Goal: Task Accomplishment & Management: Complete application form

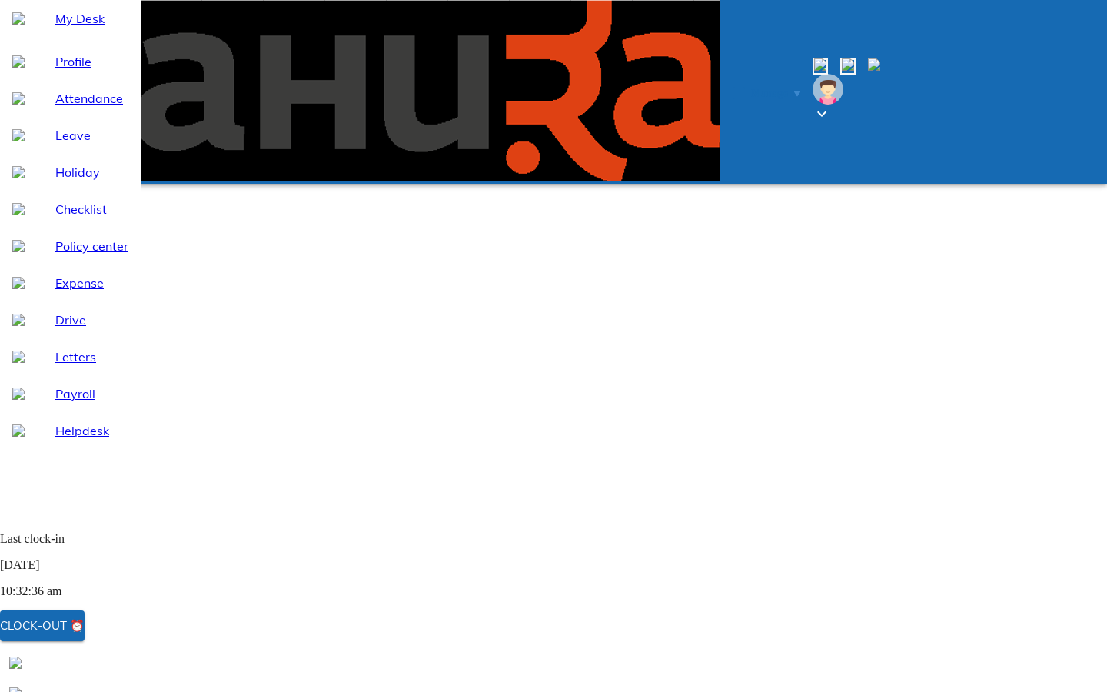
click at [56, 144] on span "Leave" at bounding box center [91, 135] width 73 height 18
select select "9"
click at [64, 144] on span "Leave" at bounding box center [91, 135] width 73 height 18
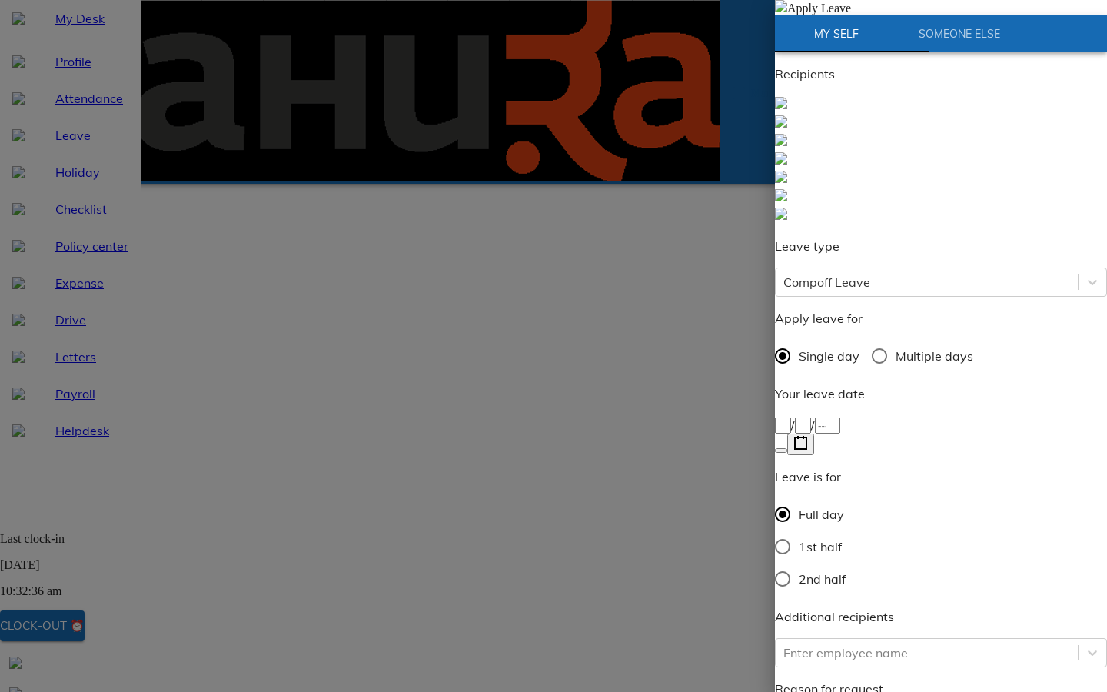
click at [878, 415] on div "/ /" at bounding box center [941, 424] width 332 height 18
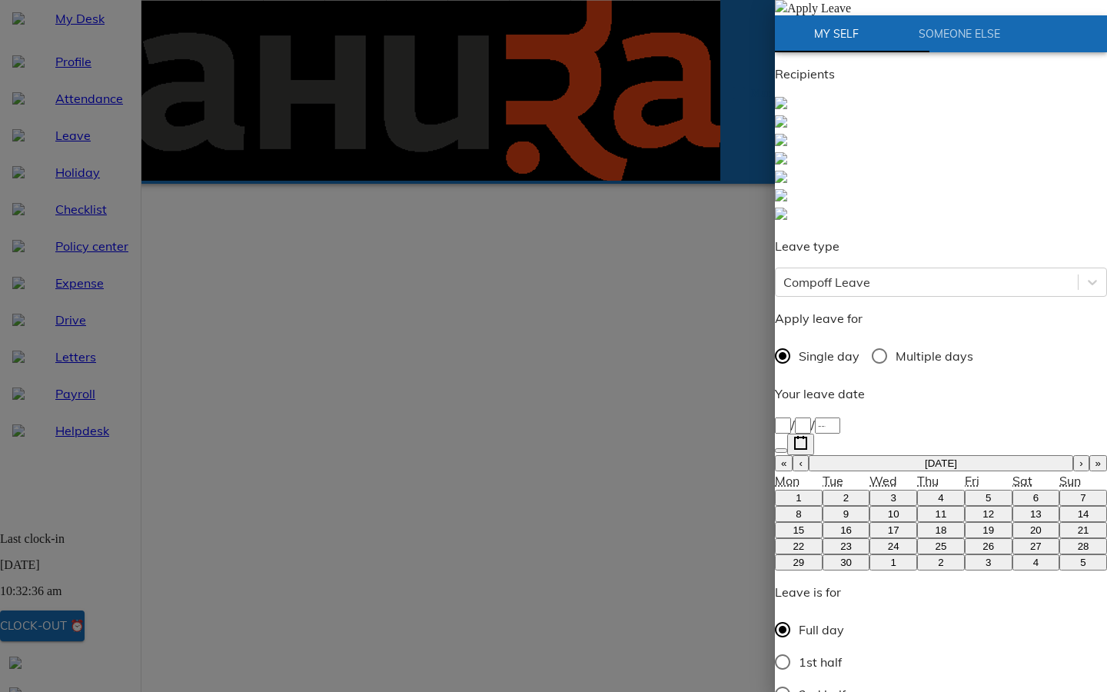
click at [982, 540] on abbr "26" at bounding box center [988, 546] width 12 height 12
type input "[DATE]"
type input "26"
type input "9"
type input "2025"
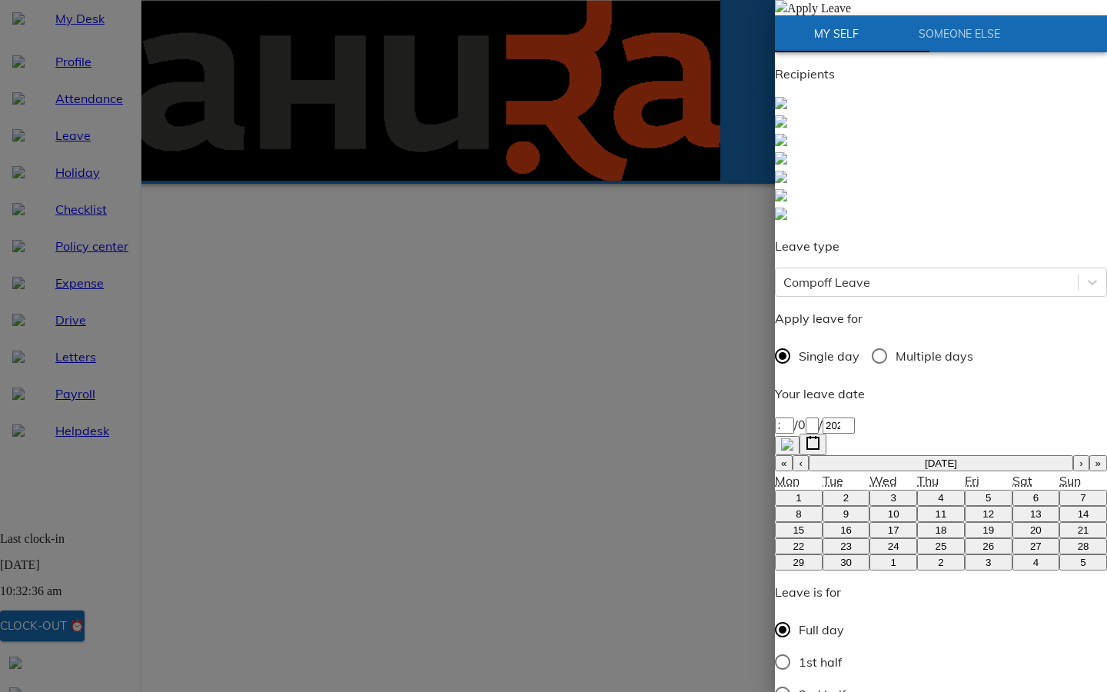
click at [798, 678] on input "2nd half" at bounding box center [782, 694] width 32 height 32
radio input "true"
type textarea "T"
type textarea "x"
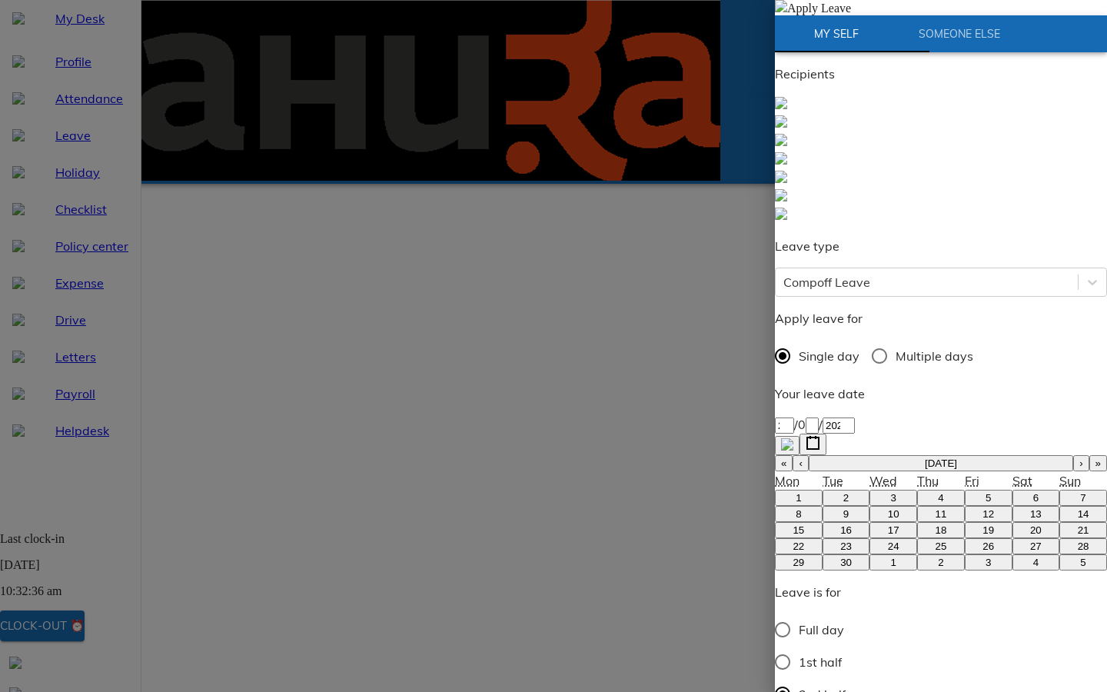
type textarea "Ta"
type textarea "x"
type textarea "Tak"
type textarea "x"
type textarea "Taki"
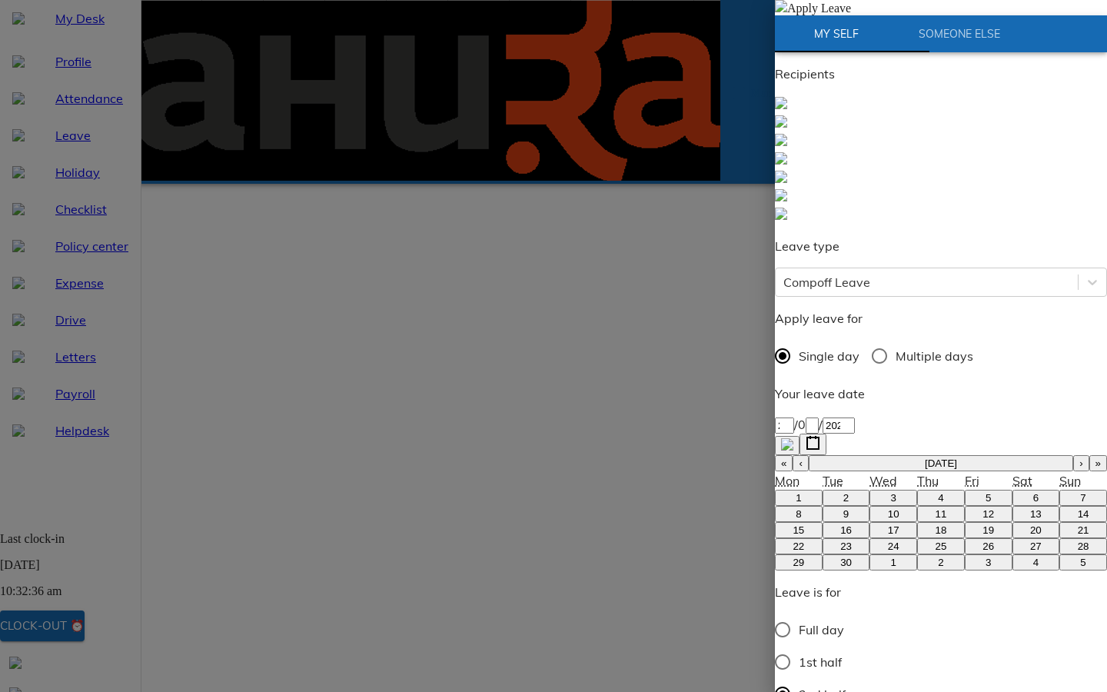
type textarea "x"
type textarea "Takin"
type textarea "x"
type textarea "Taking"
type textarea "x"
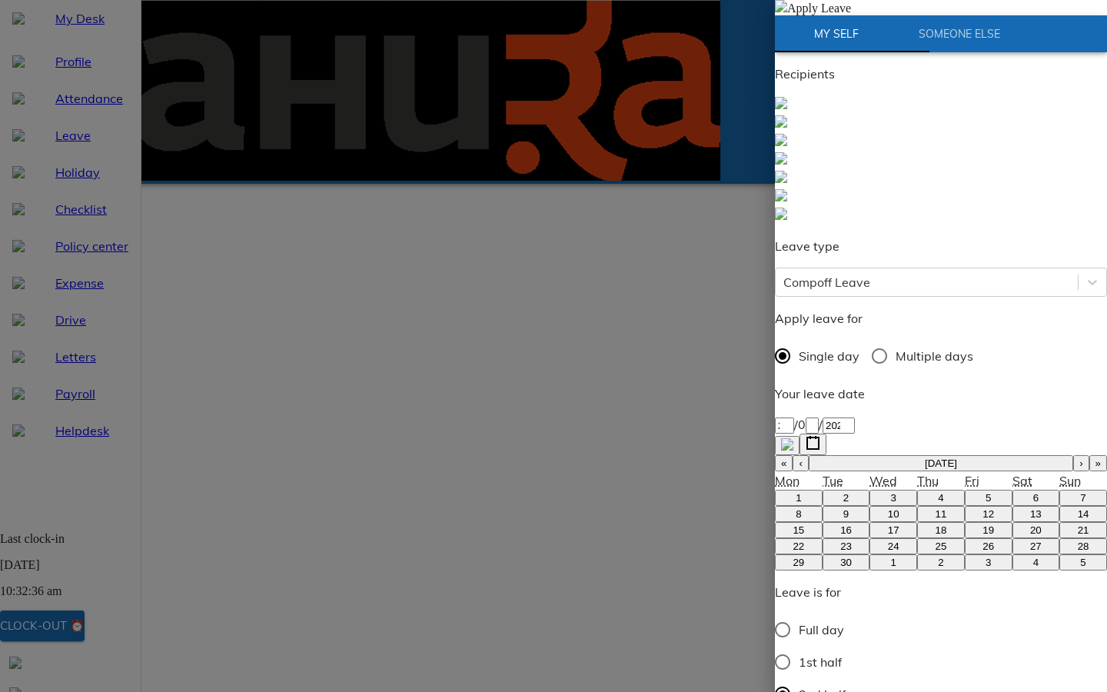
type textarea "Taking"
type textarea "x"
type textarea "Taking 2"
type textarea "x"
type textarea "Taking 2"
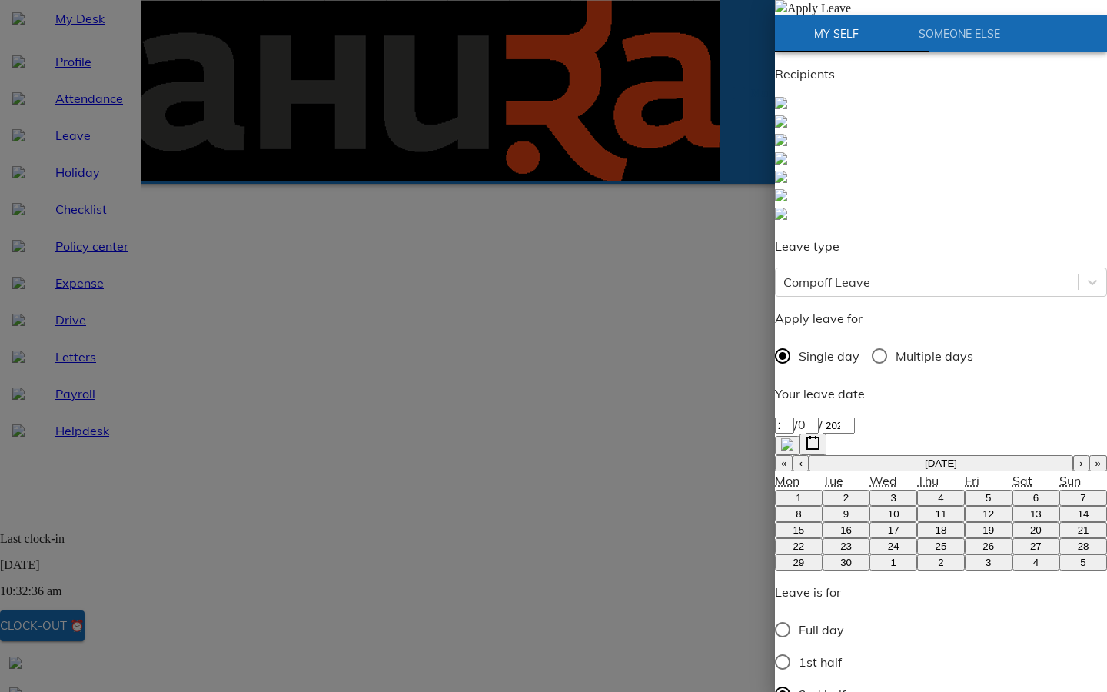
type textarea "x"
type textarea "Taking 2"
type textarea "x"
type textarea "Taking 2 n"
type textarea "x"
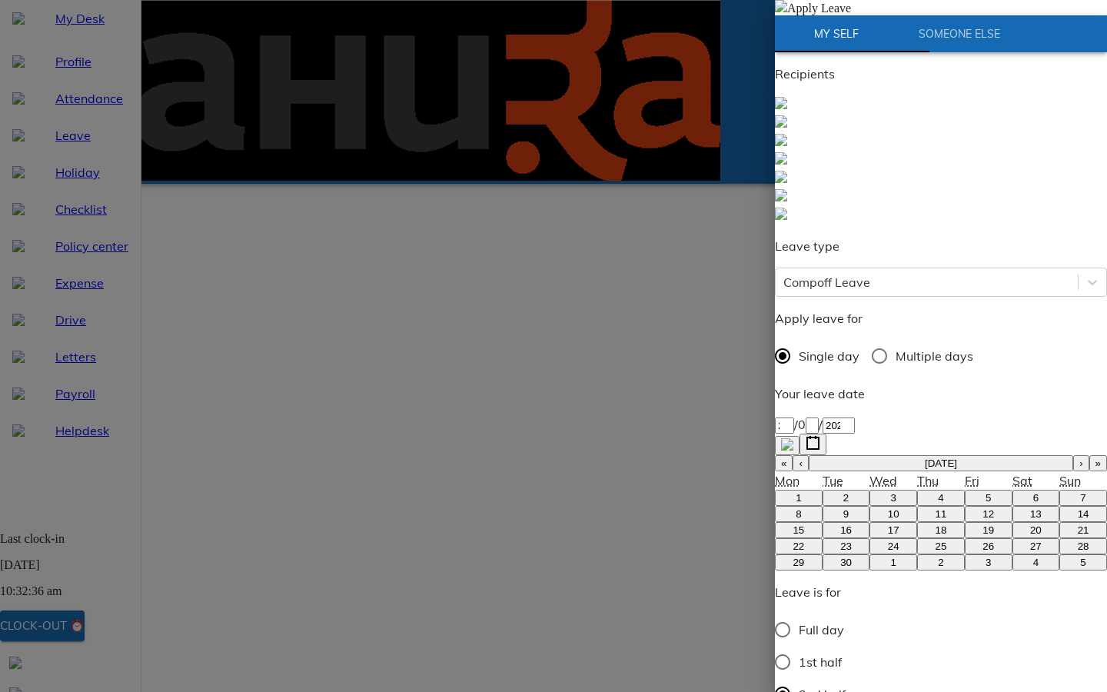
type textarea "Taking 2 nd"
type textarea "x"
type textarea "Taking 2 nd"
type textarea "x"
type textarea "Taking 2 nd o"
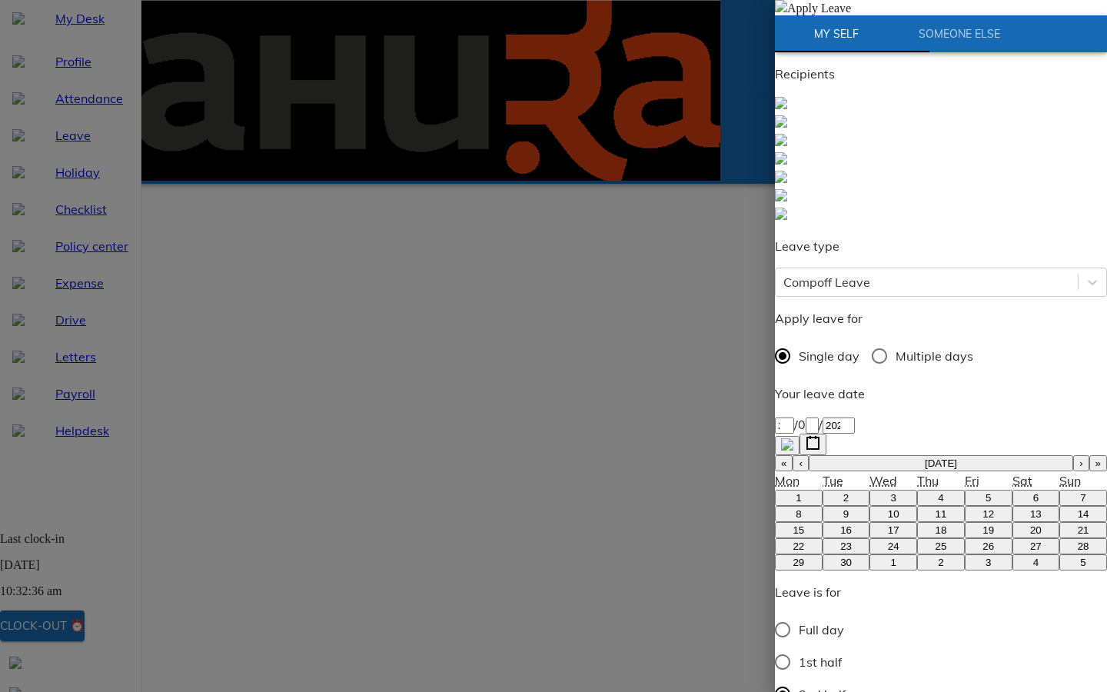
type textarea "x"
type textarea "Taking 2 nd of"
type textarea "x"
type textarea "Taking 2 nd off"
type textarea "x"
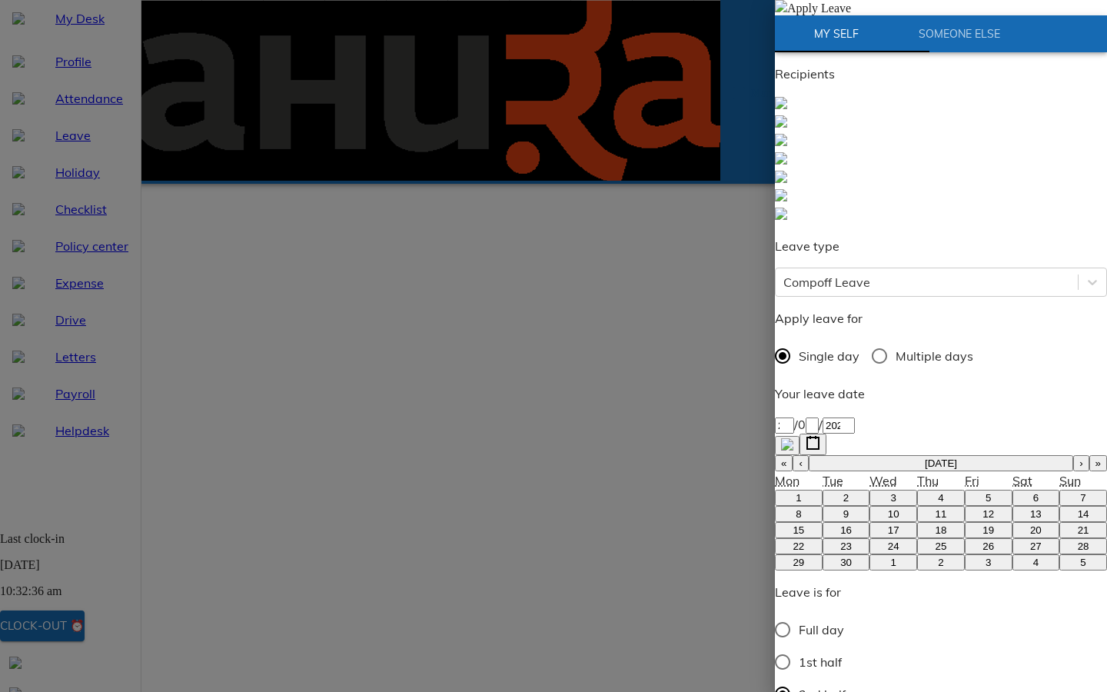
type textarea "Taking 2 nd of"
type textarea "x"
type textarea "Taking 2 nd o"
type textarea "x"
type textarea "Taking 2 nd"
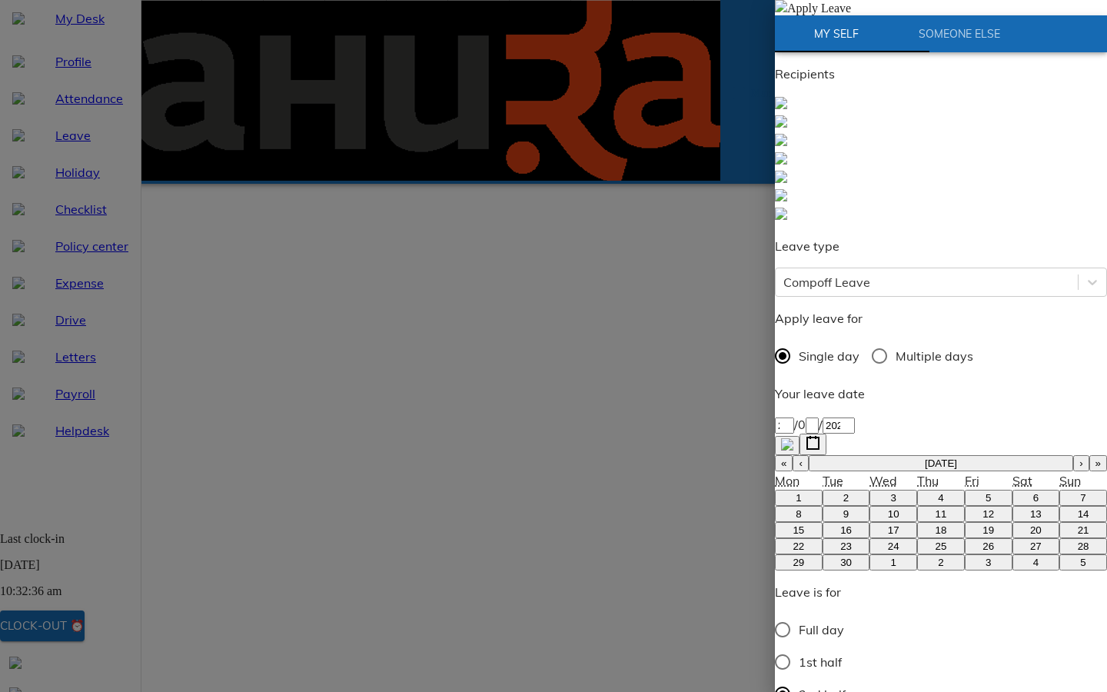
type textarea "x"
type textarea "Taking 2 nd"
type textarea "x"
type textarea "Taking 2 n"
type textarea "x"
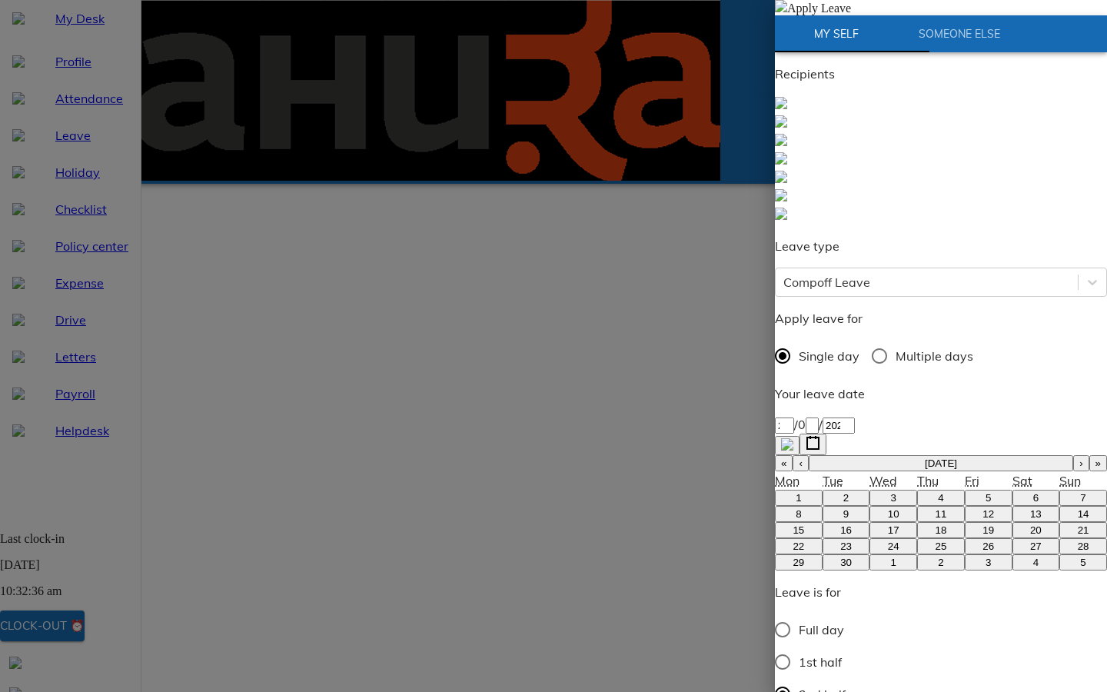
type textarea "Taking 2"
type textarea "x"
type textarea "Taking 2"
type textarea "x"
type textarea "Taking 2n"
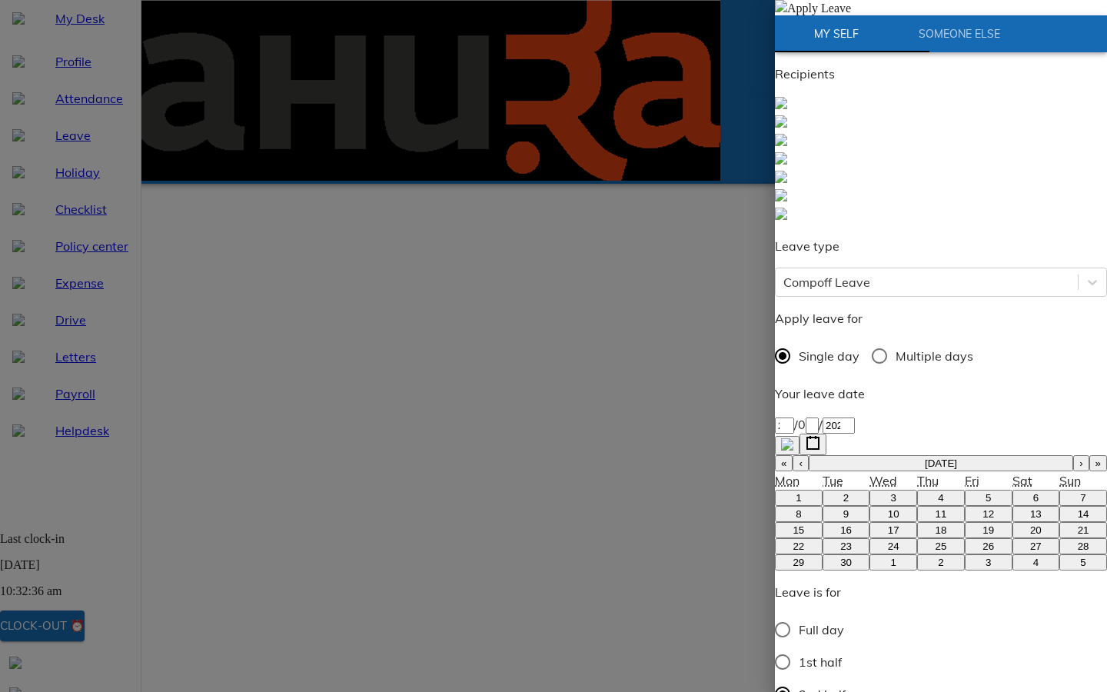
type textarea "x"
type textarea "Taking 2nd"
type textarea "x"
type textarea "Taking 2nd"
type textarea "x"
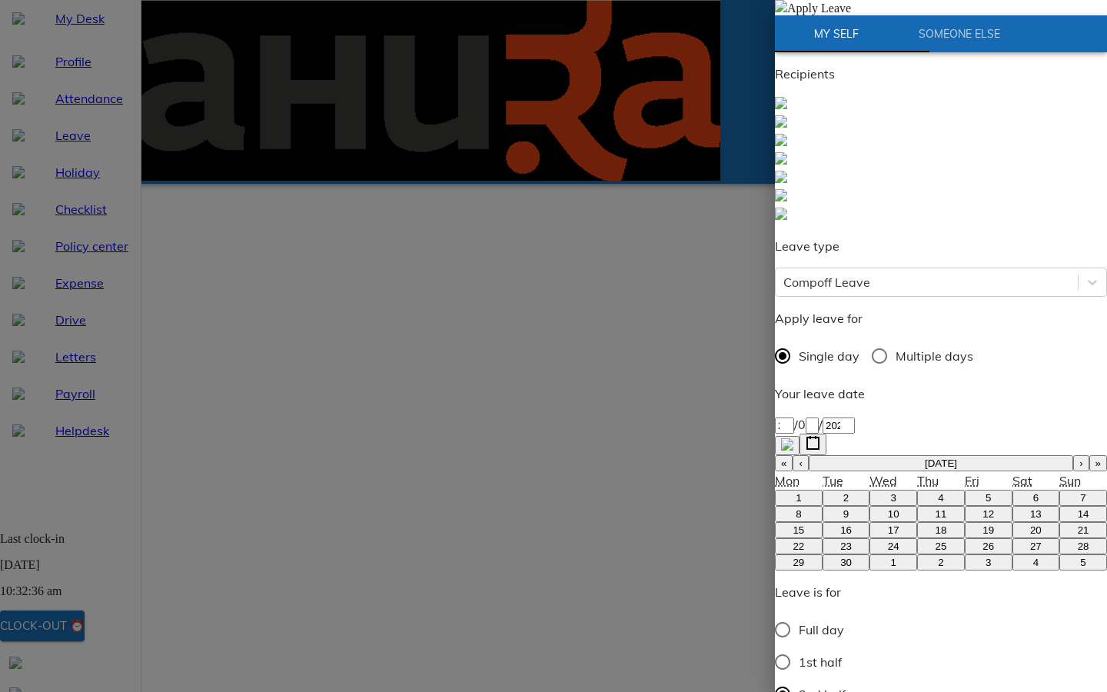
type textarea "Taking 2nd o"
type textarea "x"
type textarea "Taking 2nd of"
type textarea "x"
type textarea "Taking 2nd off"
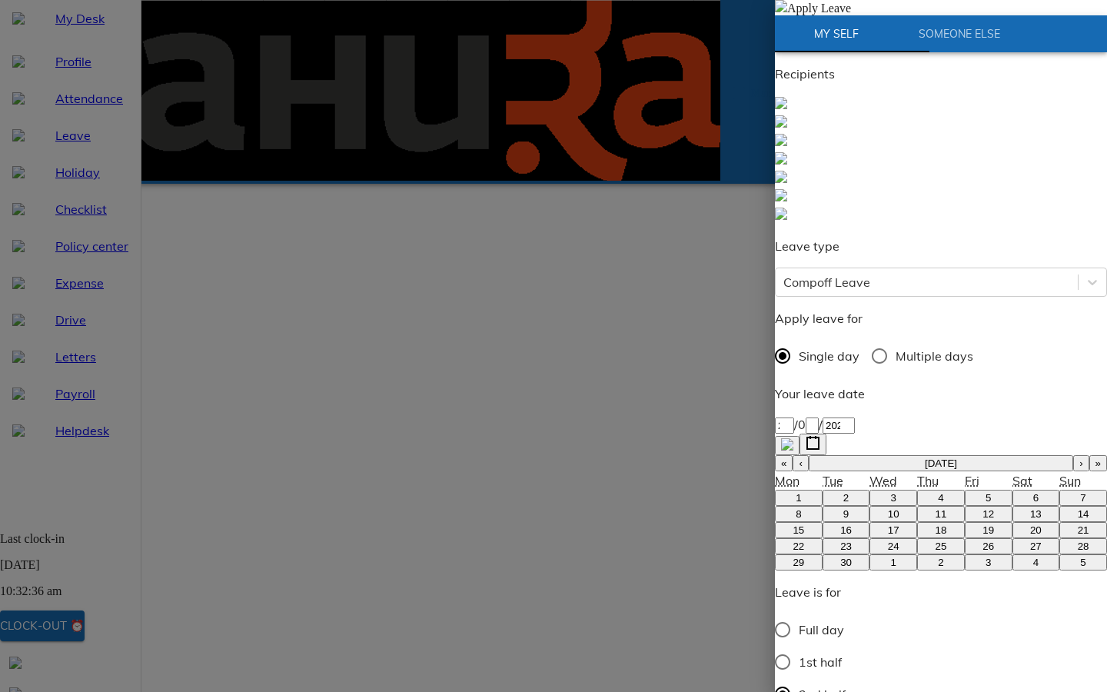
type textarea "x"
type textarea "Taking 2nd off"
type textarea "x"
type textarea "Taking 2nd off f"
type textarea "x"
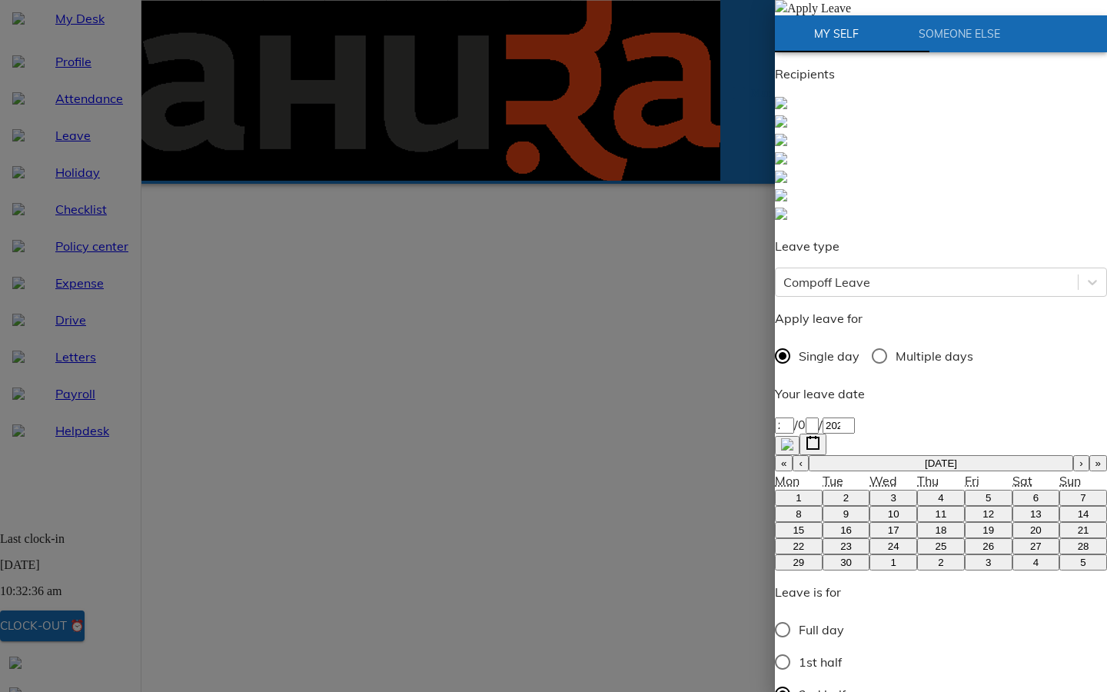
type textarea "Taking 2nd off fo"
type textarea "x"
type textarea "Taking 2nd off for"
type textarea "x"
type textarea "Taking 2nd off for"
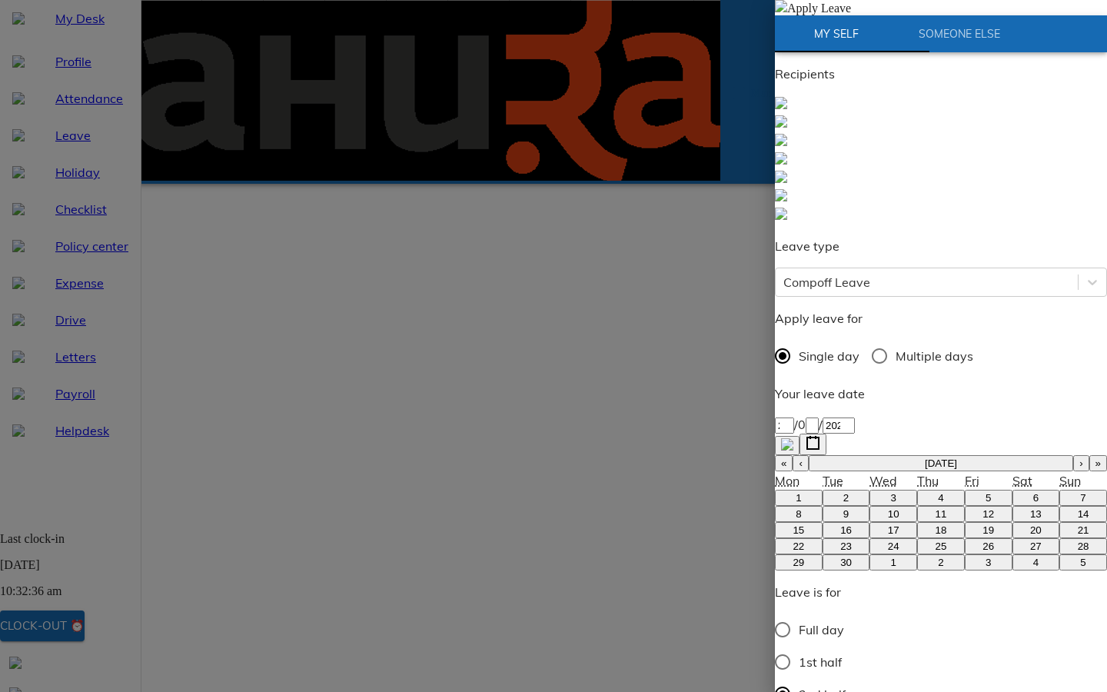
type textarea "x"
type textarea "Taking 2nd off for t"
type textarea "x"
type textarea "Taking 2nd off for tr"
type textarea "x"
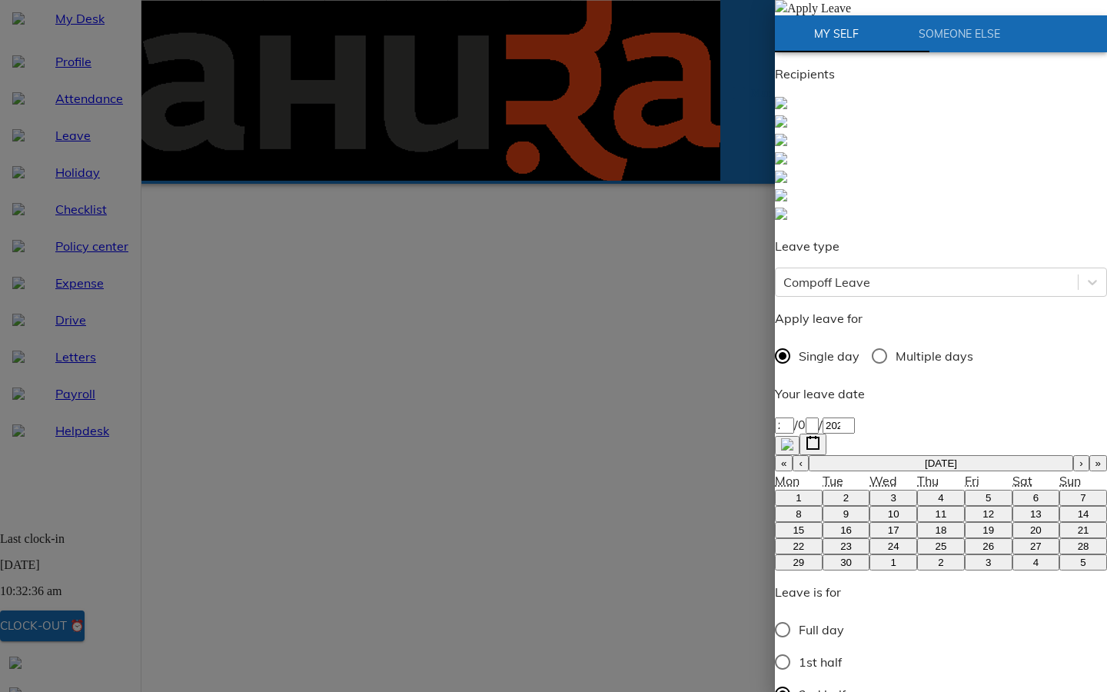
type textarea "Taking 2nd off for tra"
type textarea "x"
type textarea "Taking 2nd off for trav"
type textarea "x"
type textarea "Taking 2nd off for travel"
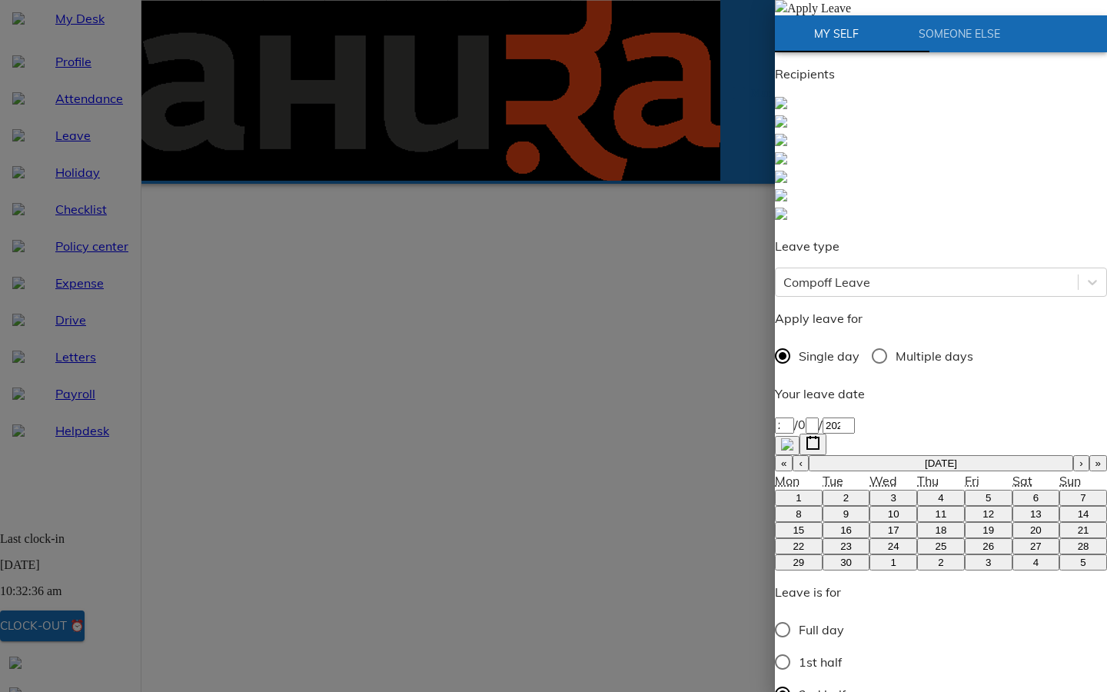
type textarea "x"
type textarea "Taking 2nd off for travel"
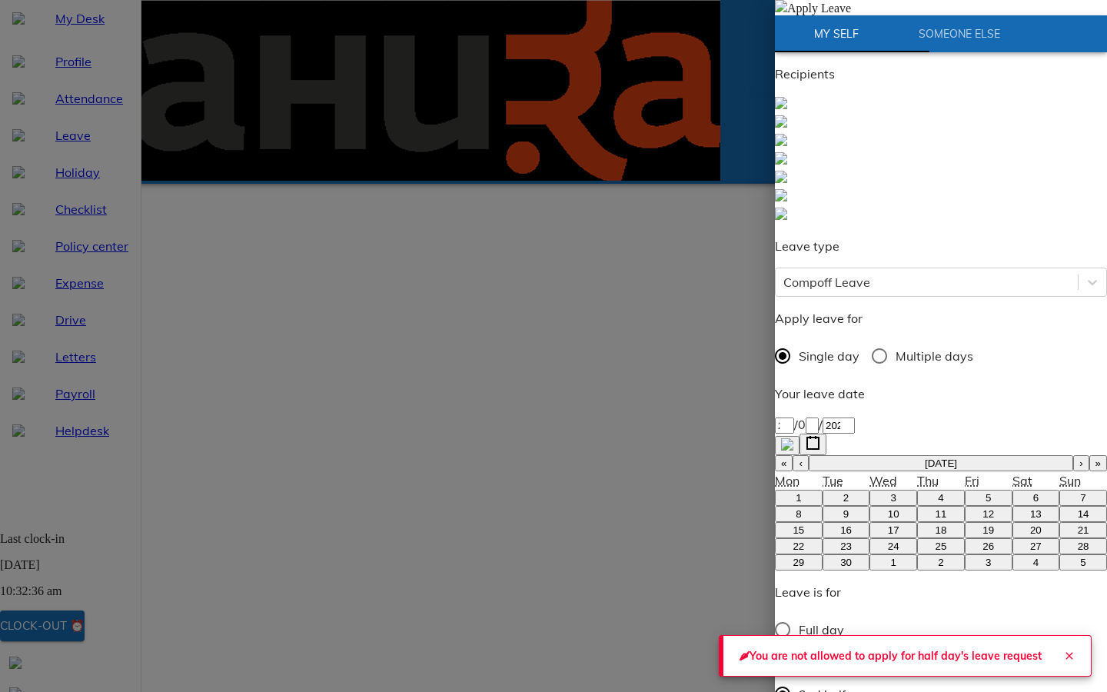
click at [1063, 642] on button "Close" at bounding box center [1069, 655] width 31 height 31
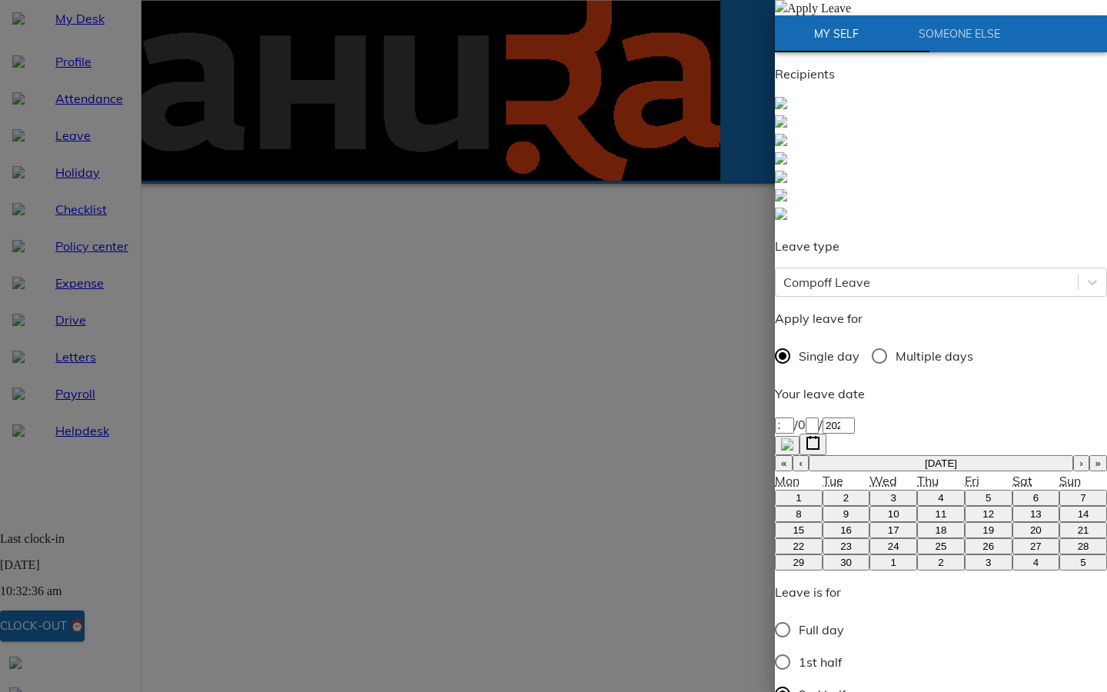
click at [895, 206] on div "Recipients Leave type Compoff Leave Apply leave for Single day Multiple days Yo…" at bounding box center [941, 424] width 332 height 718
click at [895, 267] on div "Compoff Leave" at bounding box center [941, 281] width 332 height 29
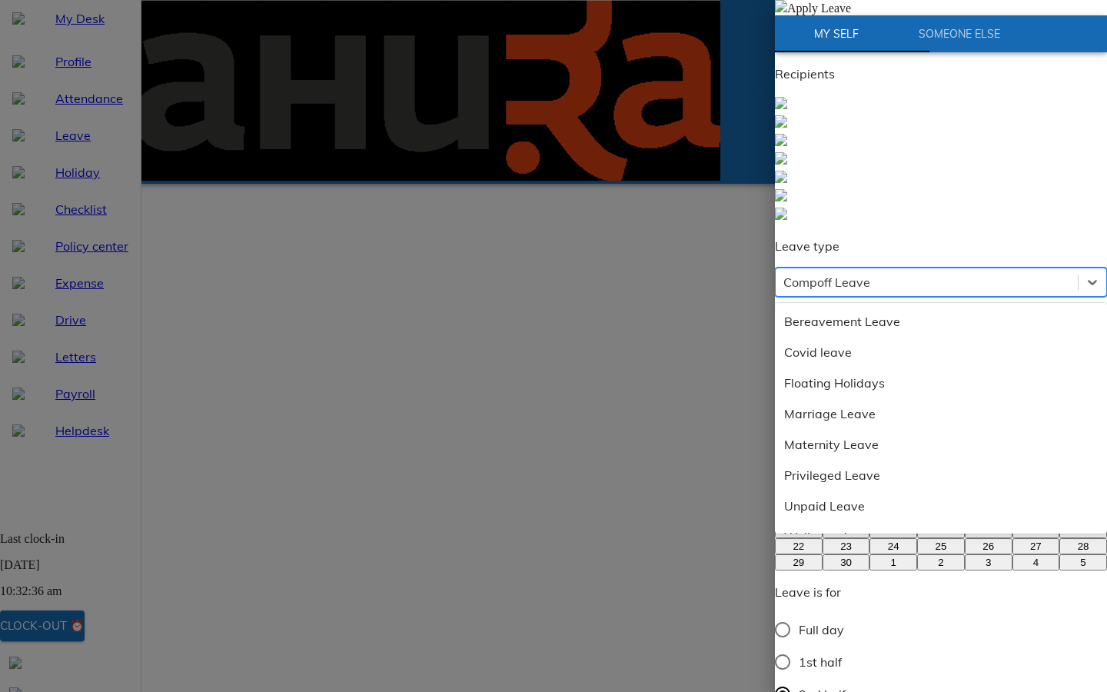
scroll to position [52, 0]
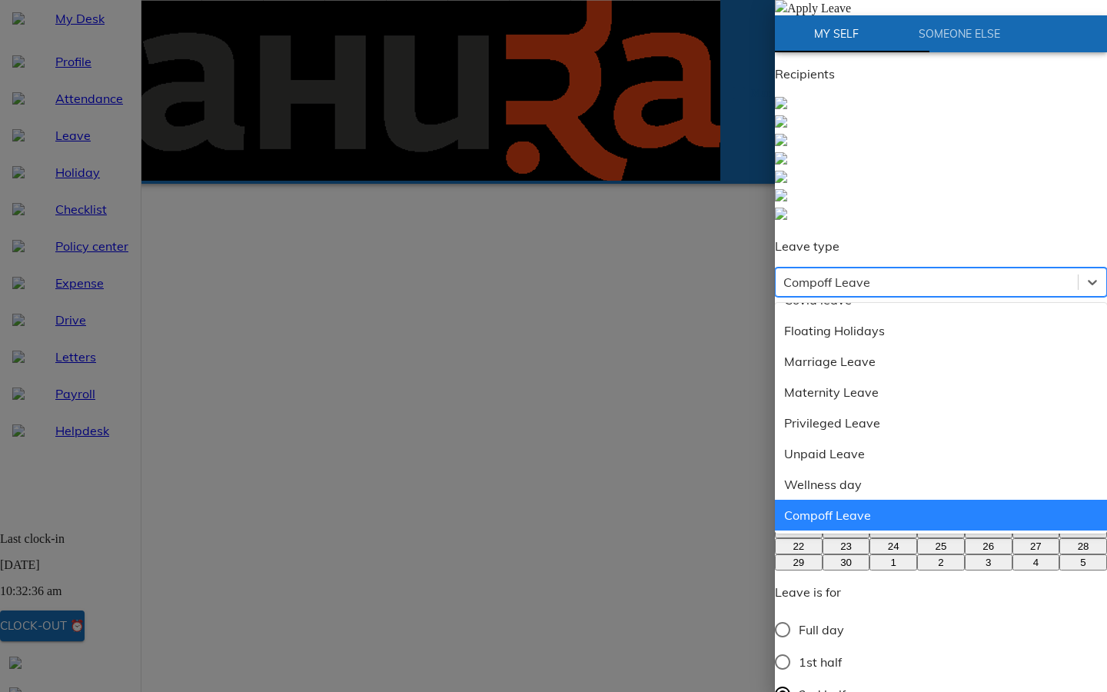
click at [892, 268] on div "Compoff Leave" at bounding box center [926, 282] width 302 height 28
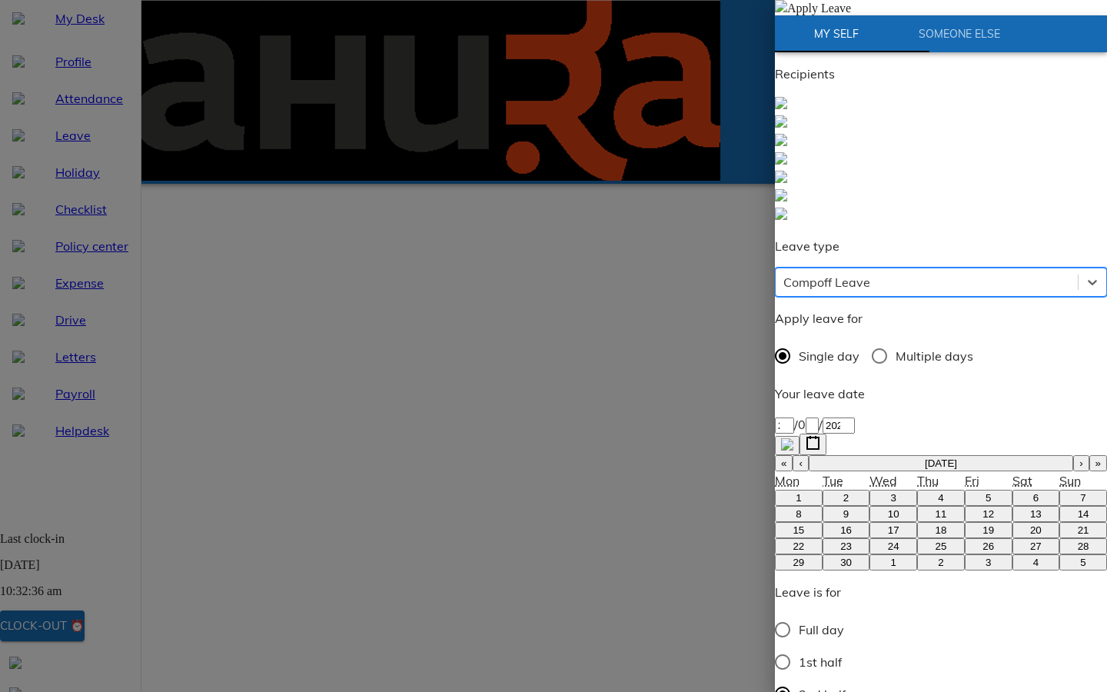
click at [892, 268] on div "Compoff Leave" at bounding box center [926, 282] width 302 height 28
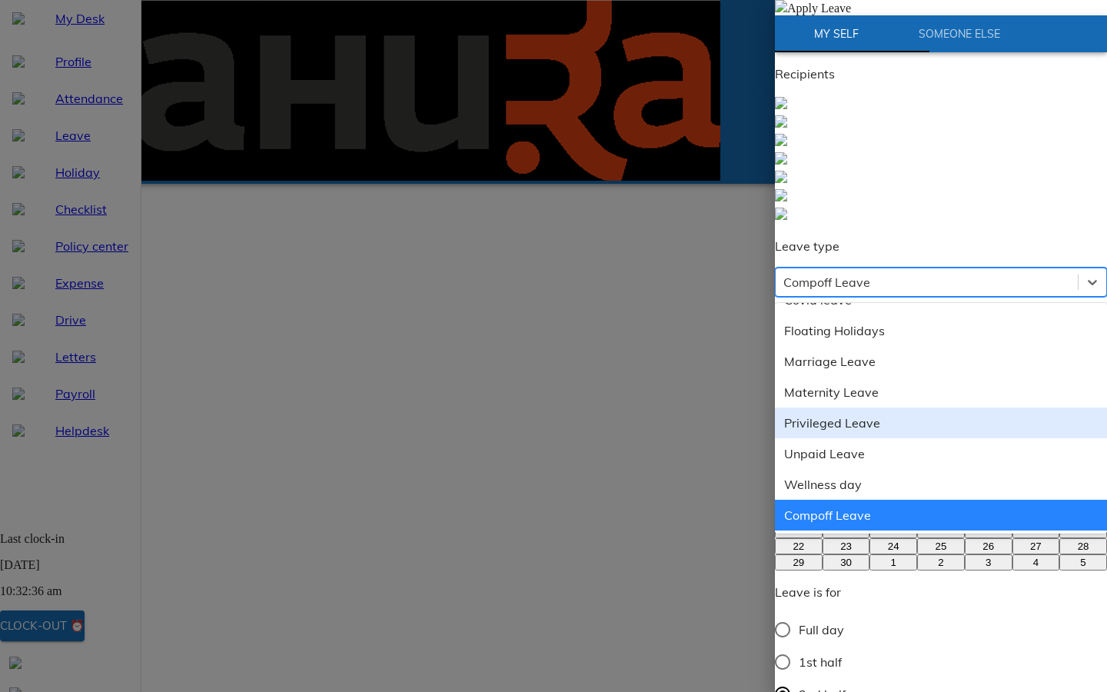
click at [868, 407] on div "Privileged Leave" at bounding box center [941, 422] width 332 height 31
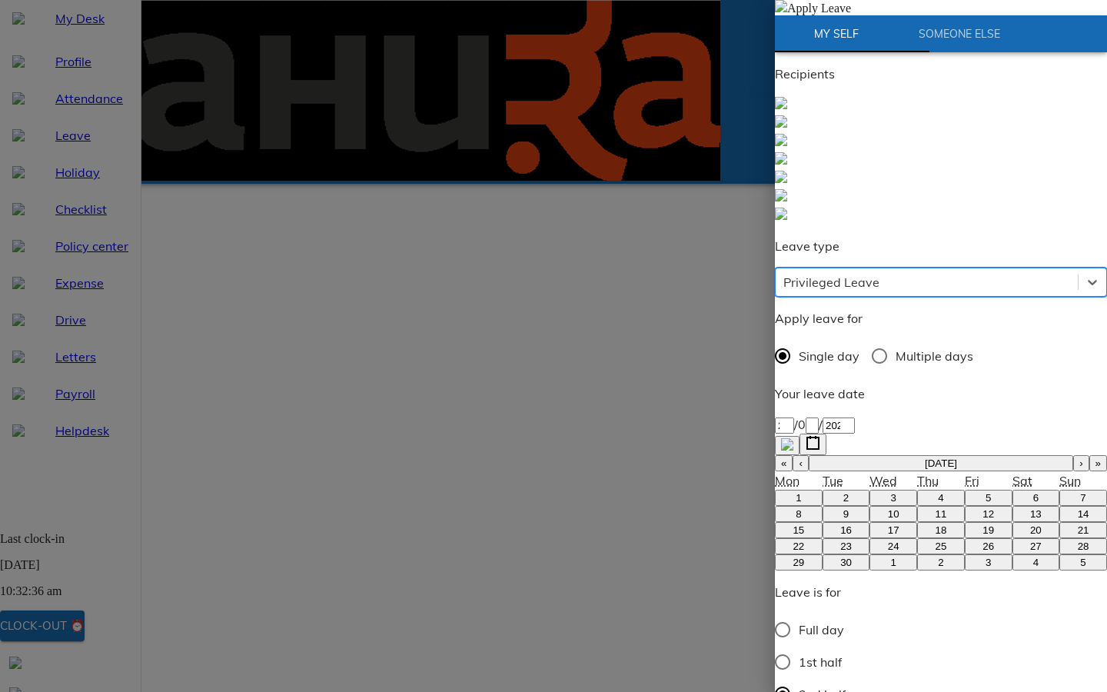
type textarea "x"
